Goal: Check status

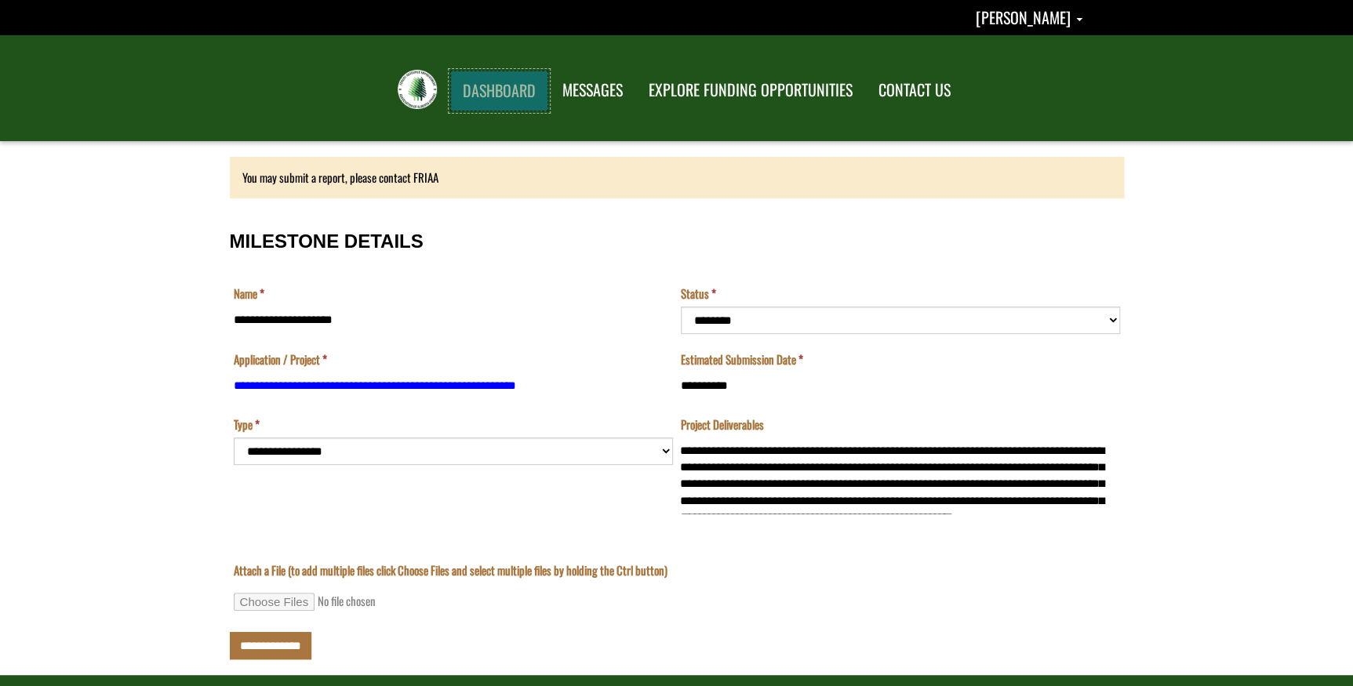
click at [455, 100] on link "DASHBOARD" at bounding box center [499, 91] width 98 height 41
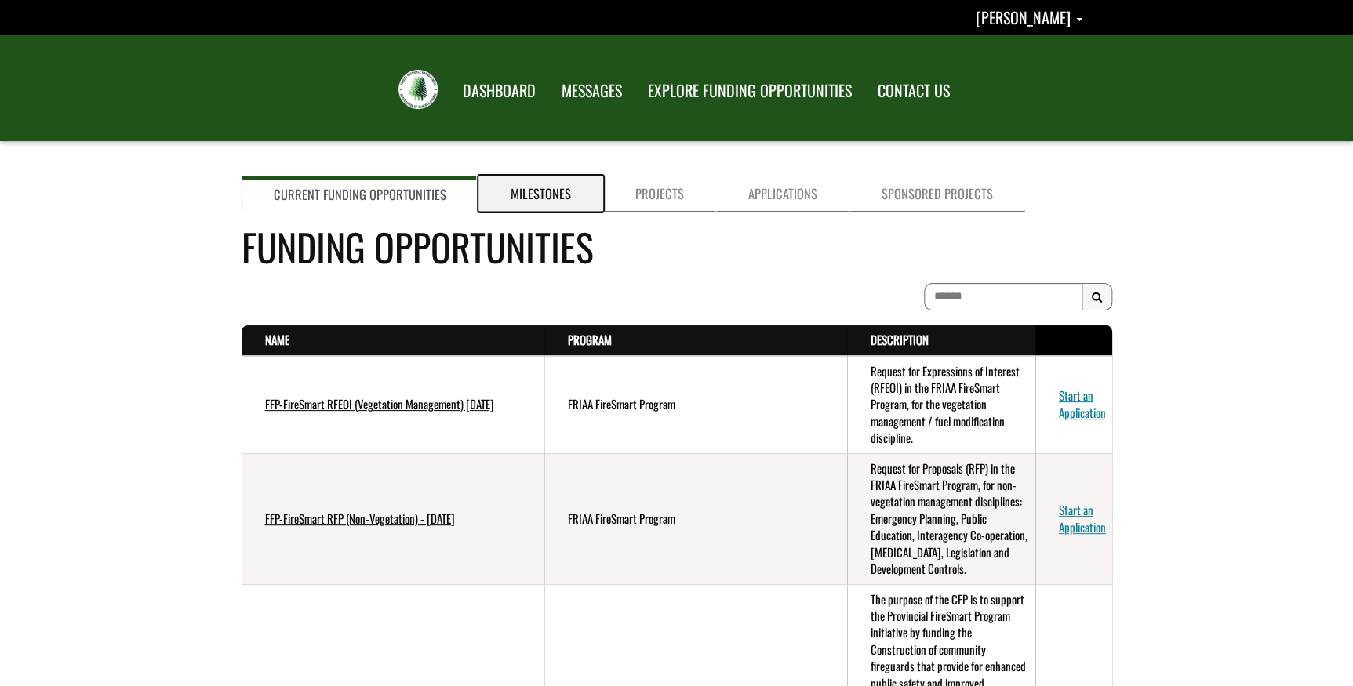
click at [535, 187] on link "Milestones" at bounding box center [540, 194] width 125 height 36
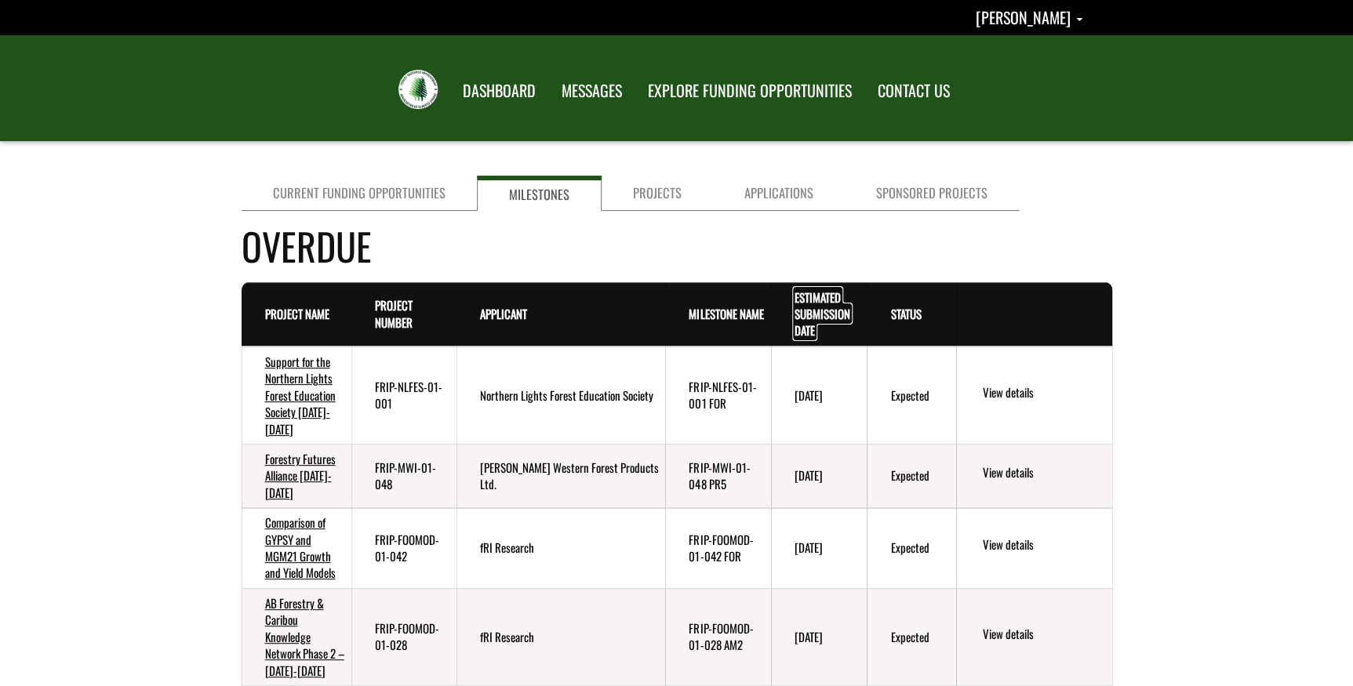
click at [820, 308] on link "Estimated Submission Date . sort descending" at bounding box center [822, 314] width 56 height 51
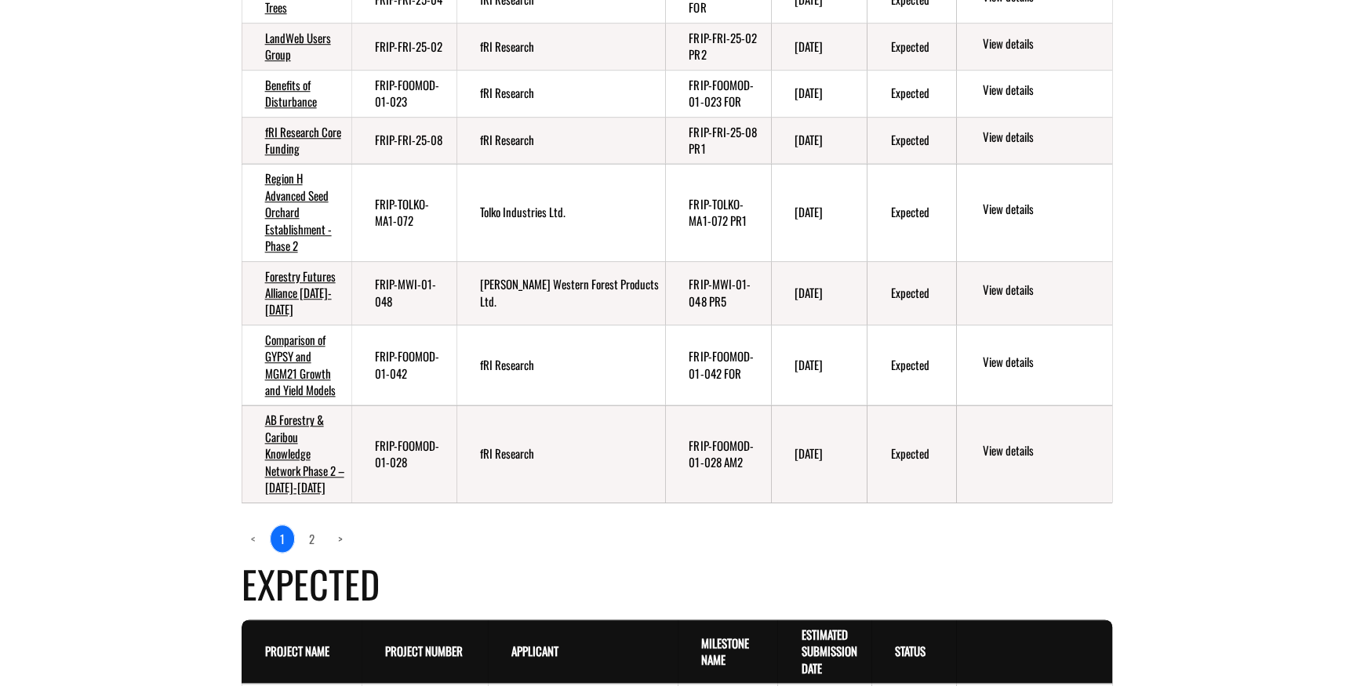
scroll to position [570, 0]
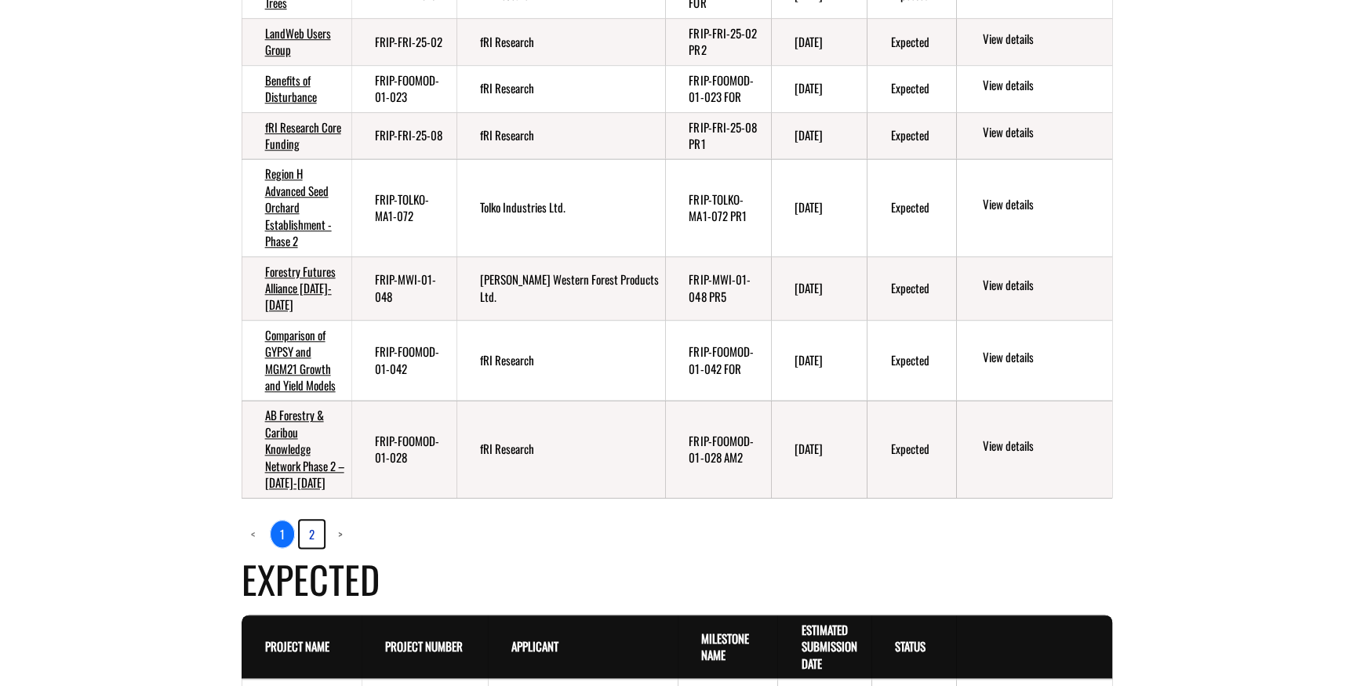
click at [311, 532] on link "2" at bounding box center [312, 534] width 24 height 27
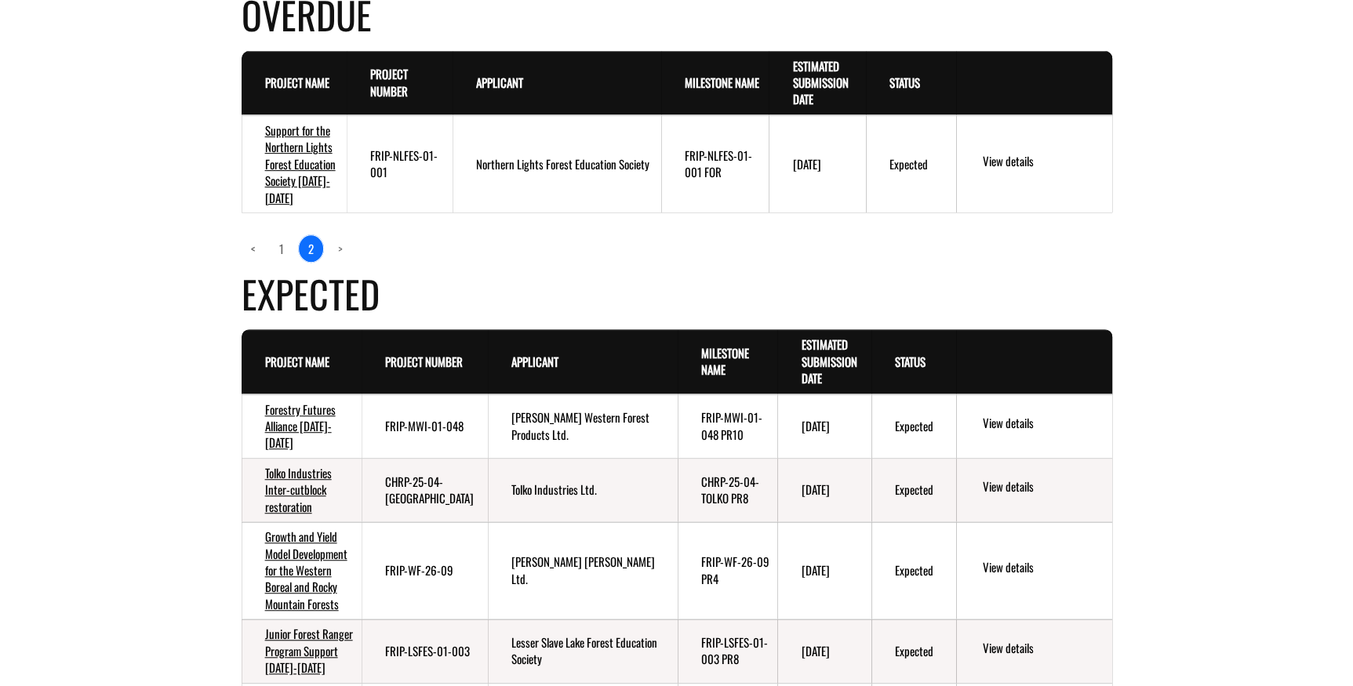
scroll to position [256, 0]
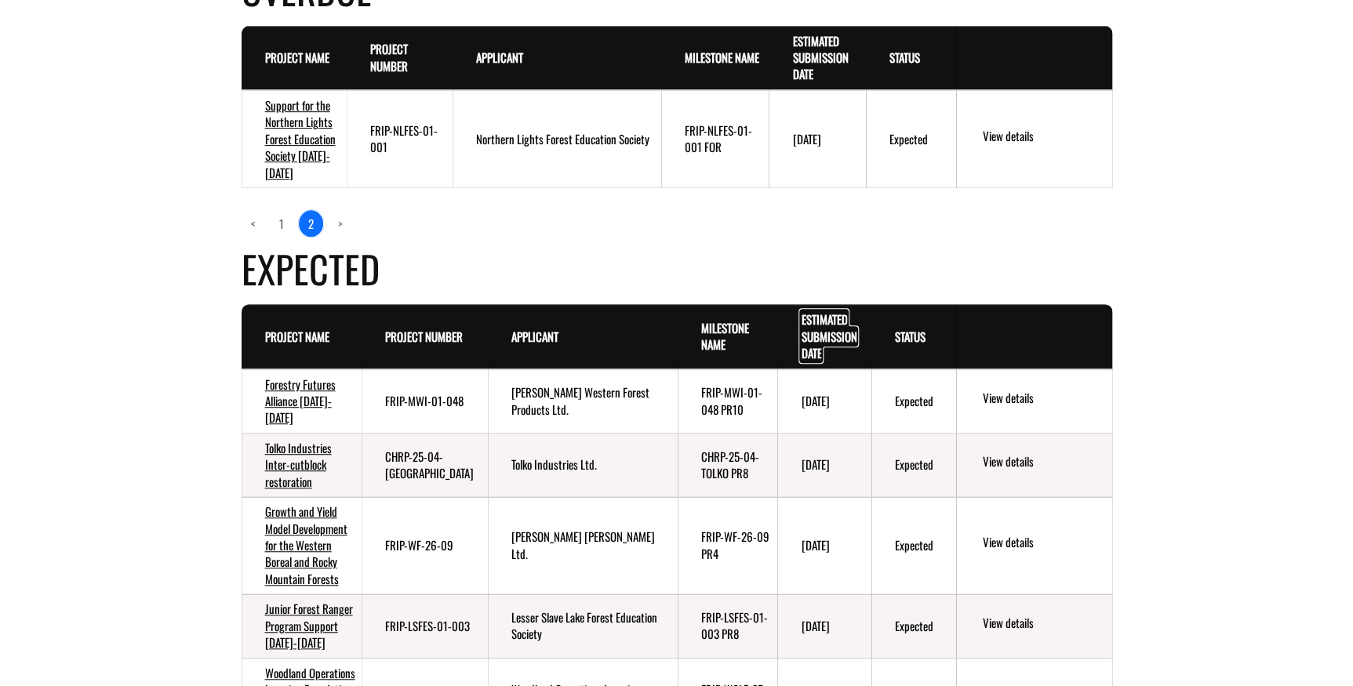
click at [801, 337] on link "Estimated Submission Date . sort descending" at bounding box center [829, 336] width 56 height 51
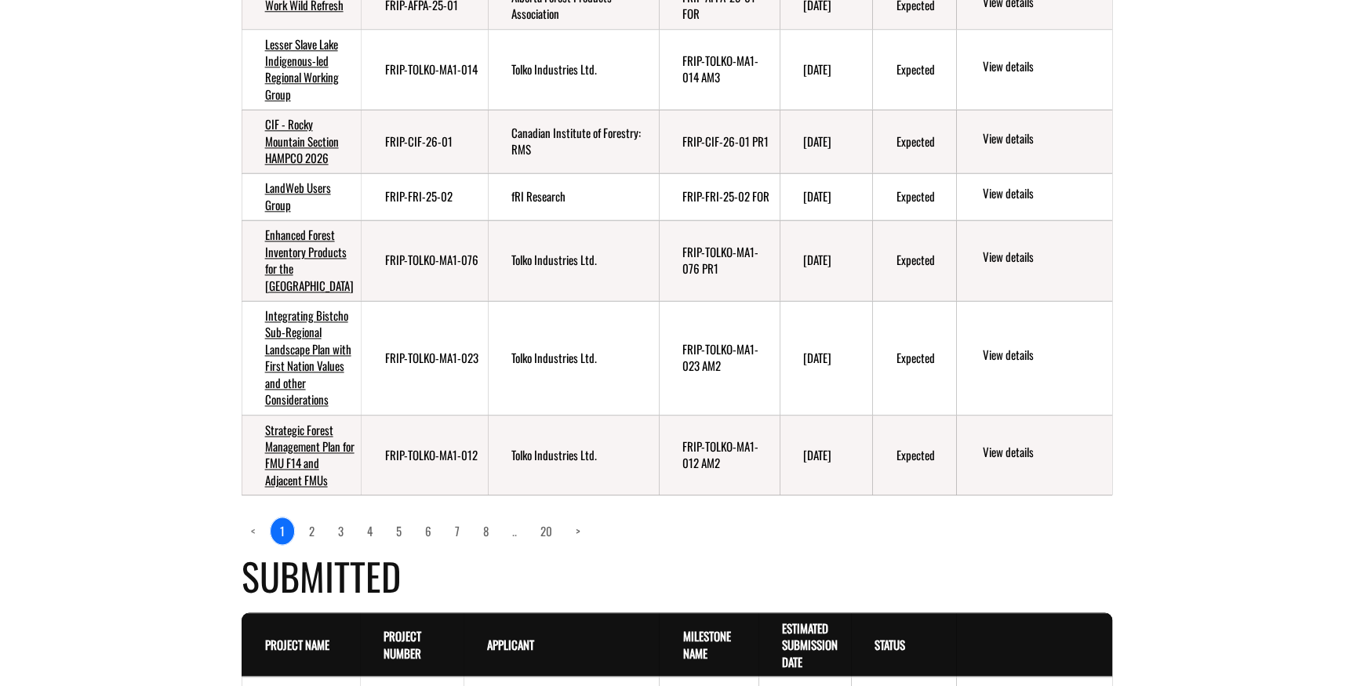
scroll to position [969, 0]
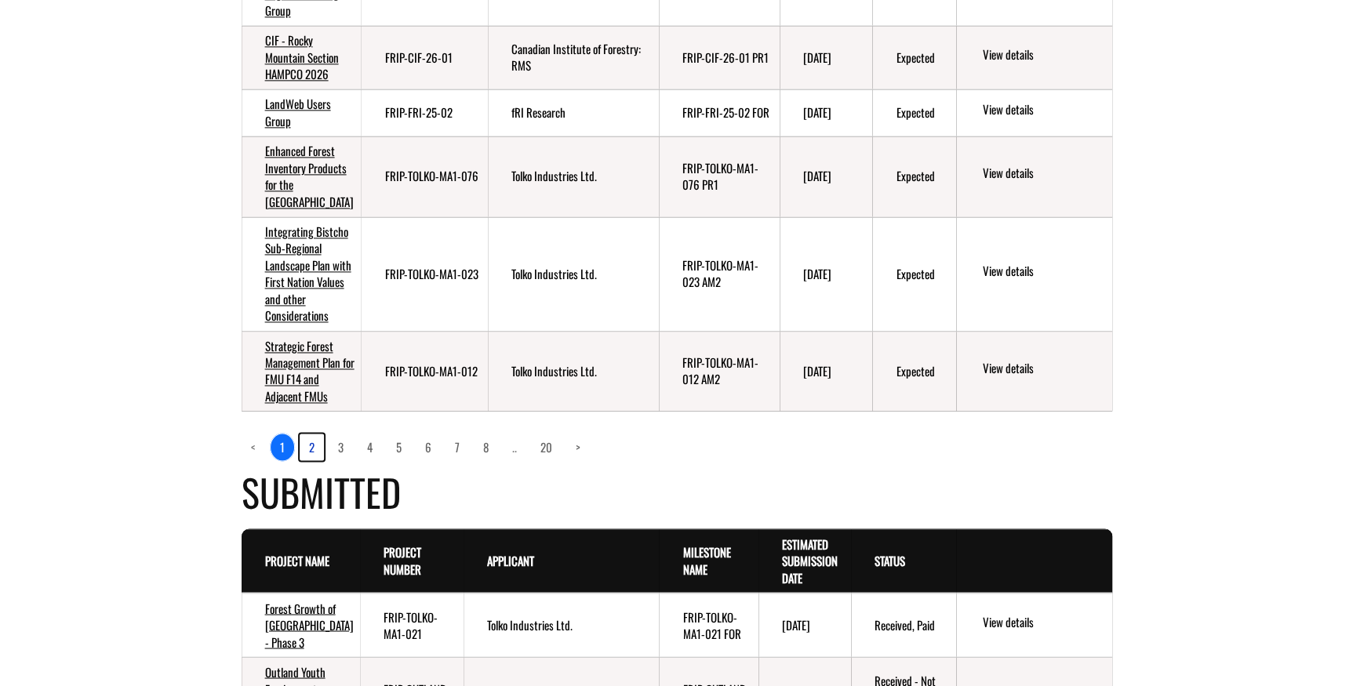
click at [311, 460] on link "2" at bounding box center [312, 447] width 24 height 27
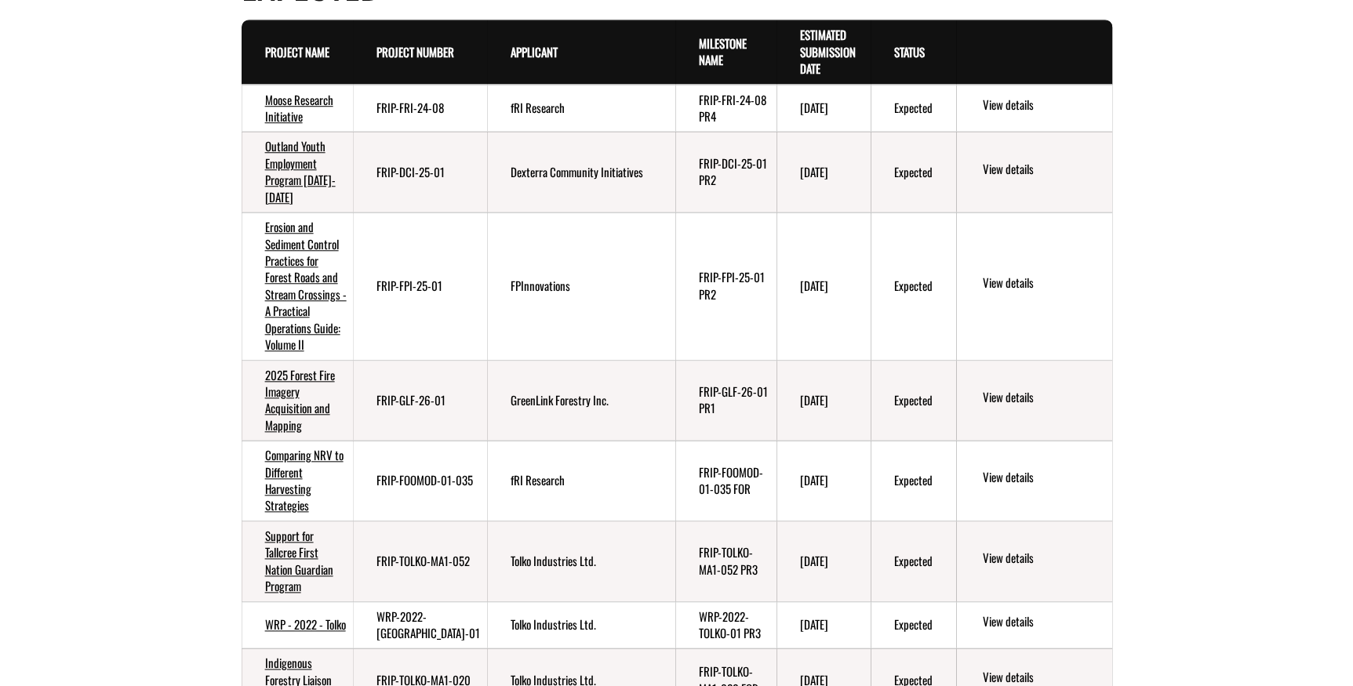
scroll to position [898, 0]
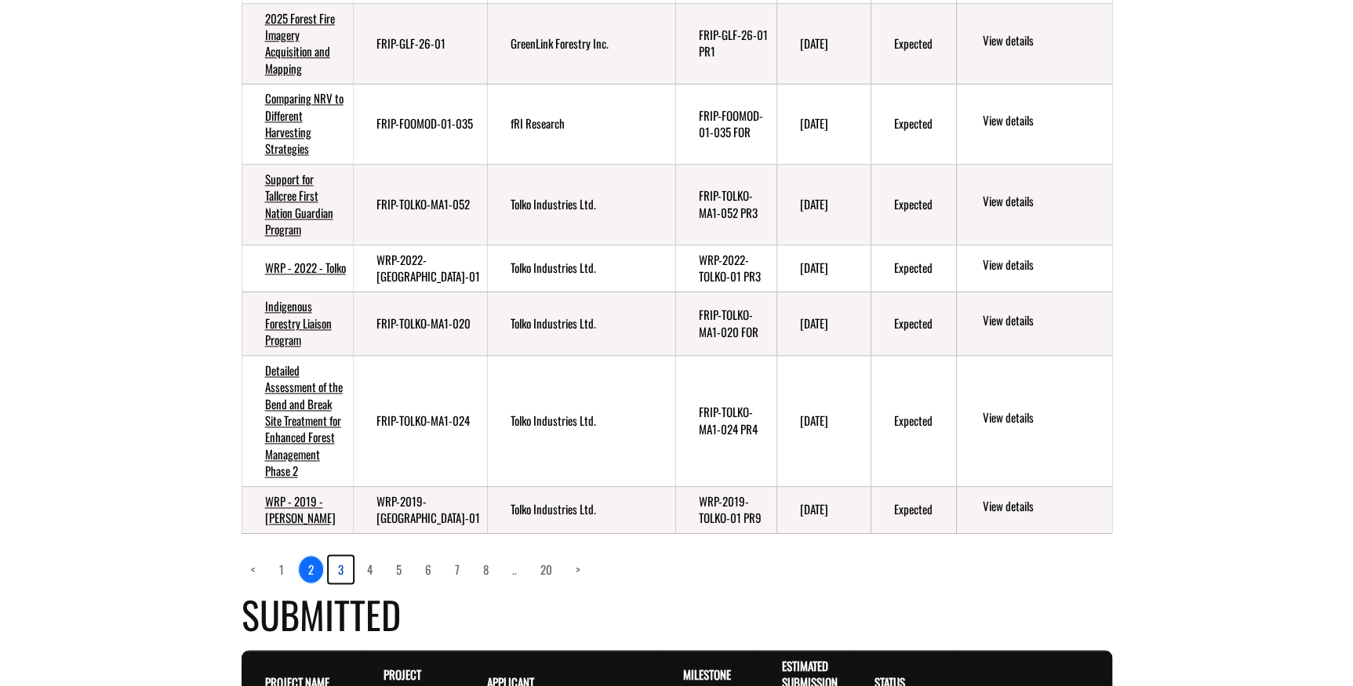
click at [341, 567] on link "3" at bounding box center [341, 569] width 24 height 27
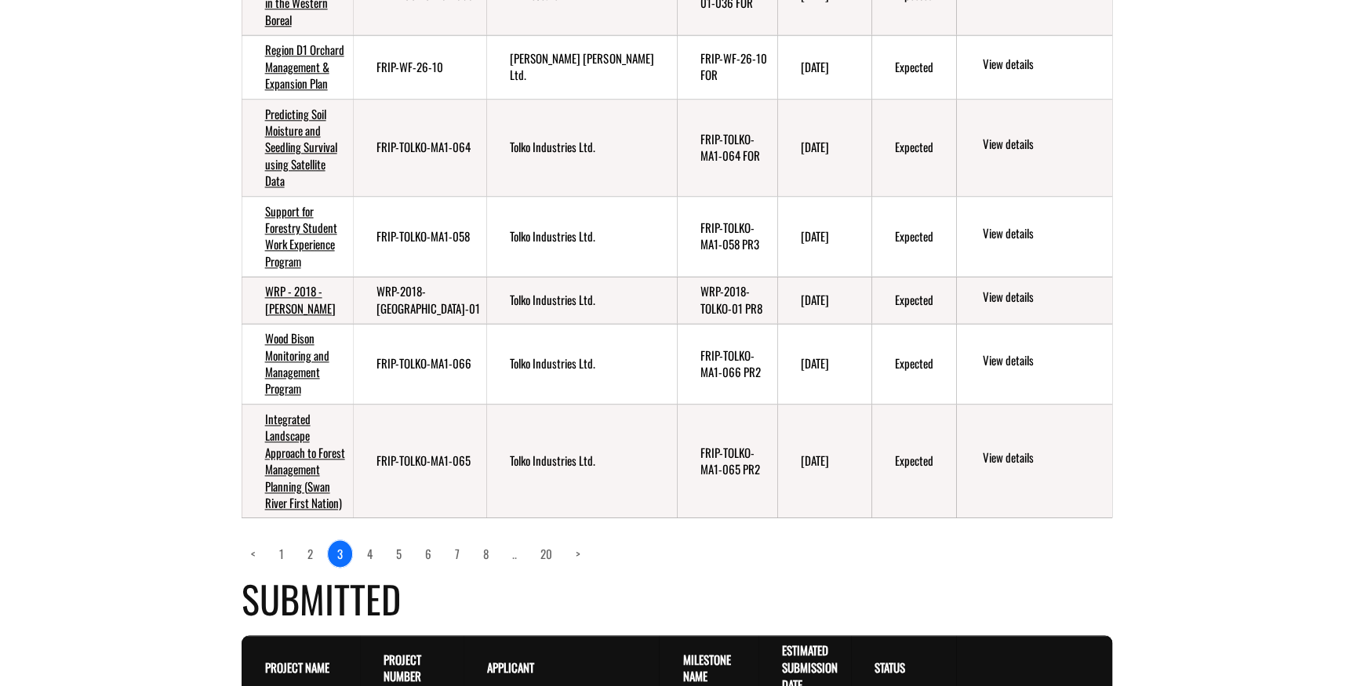
scroll to position [969, 0]
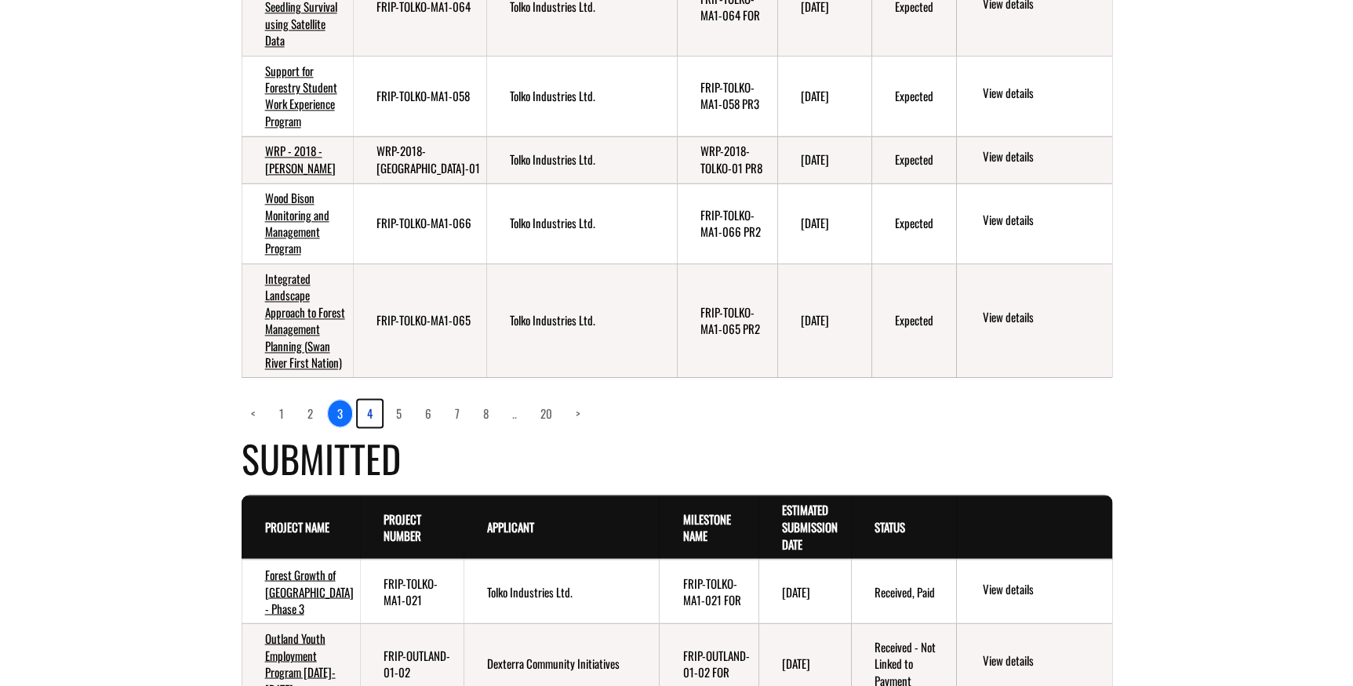
click at [370, 427] on link "4" at bounding box center [370, 413] width 24 height 27
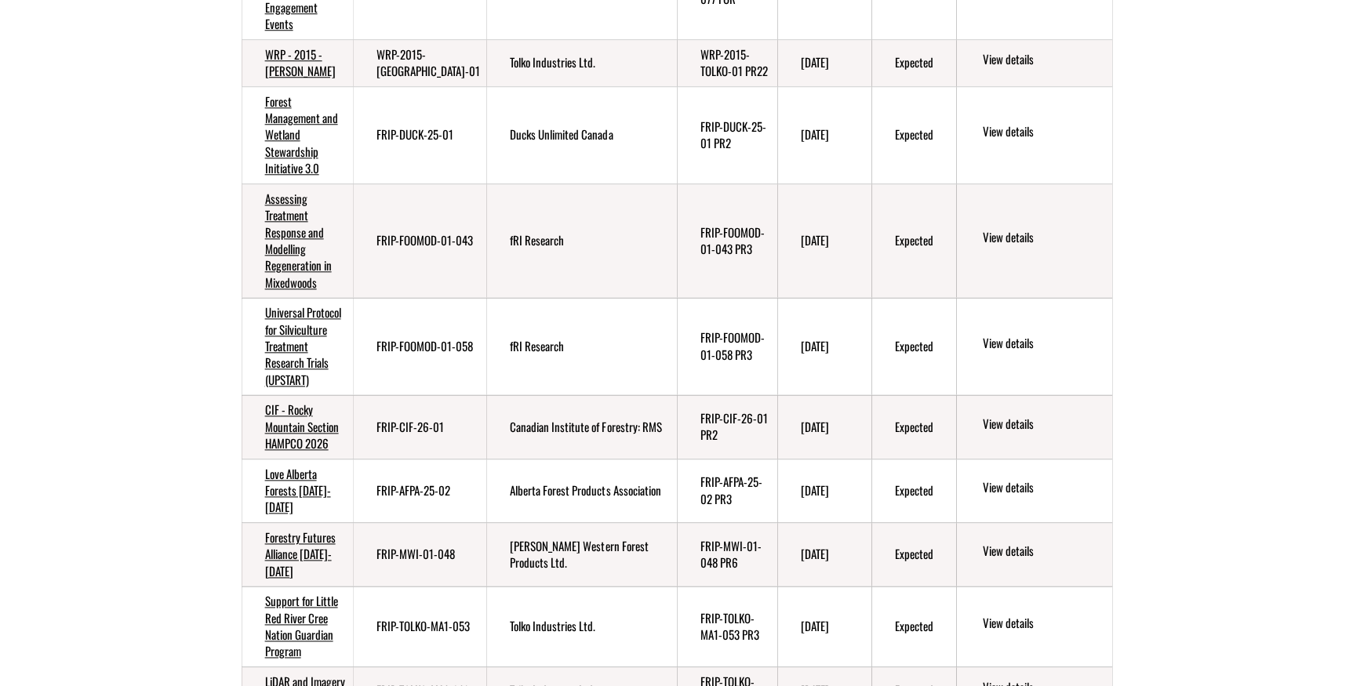
scroll to position [470, 0]
